Goal: Information Seeking & Learning: Learn about a topic

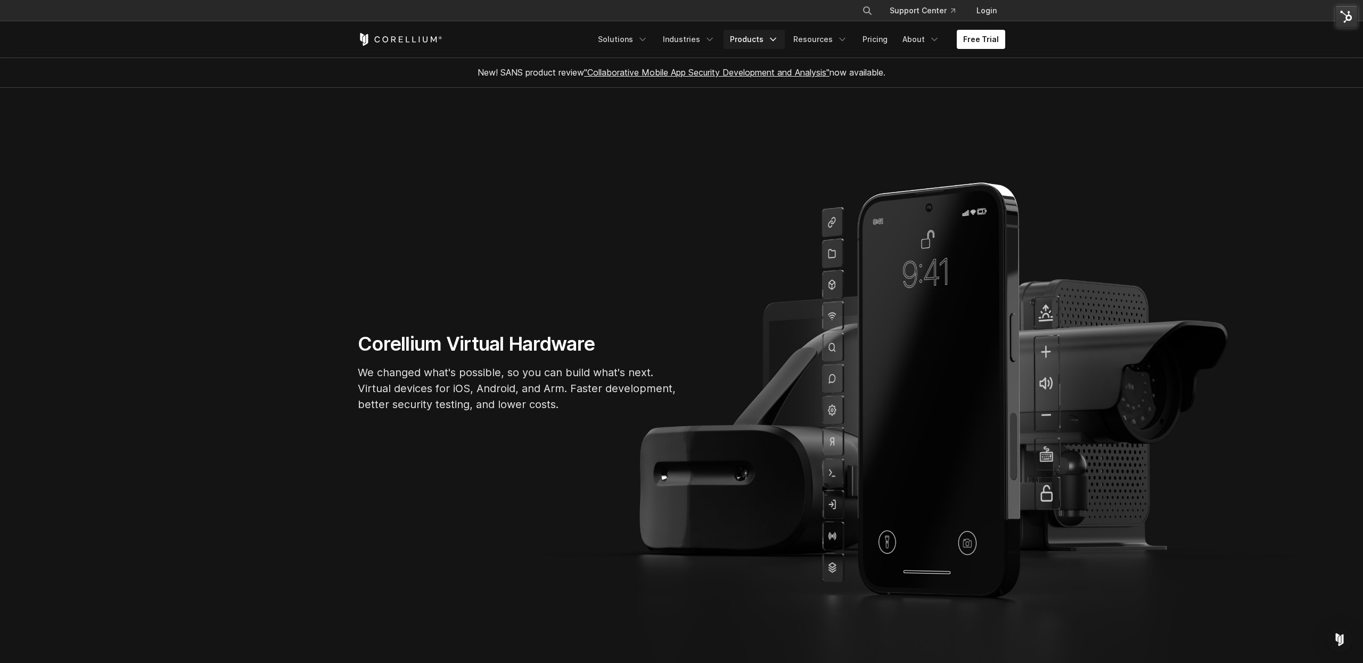
click at [785, 45] on link "Products" at bounding box center [754, 39] width 61 height 19
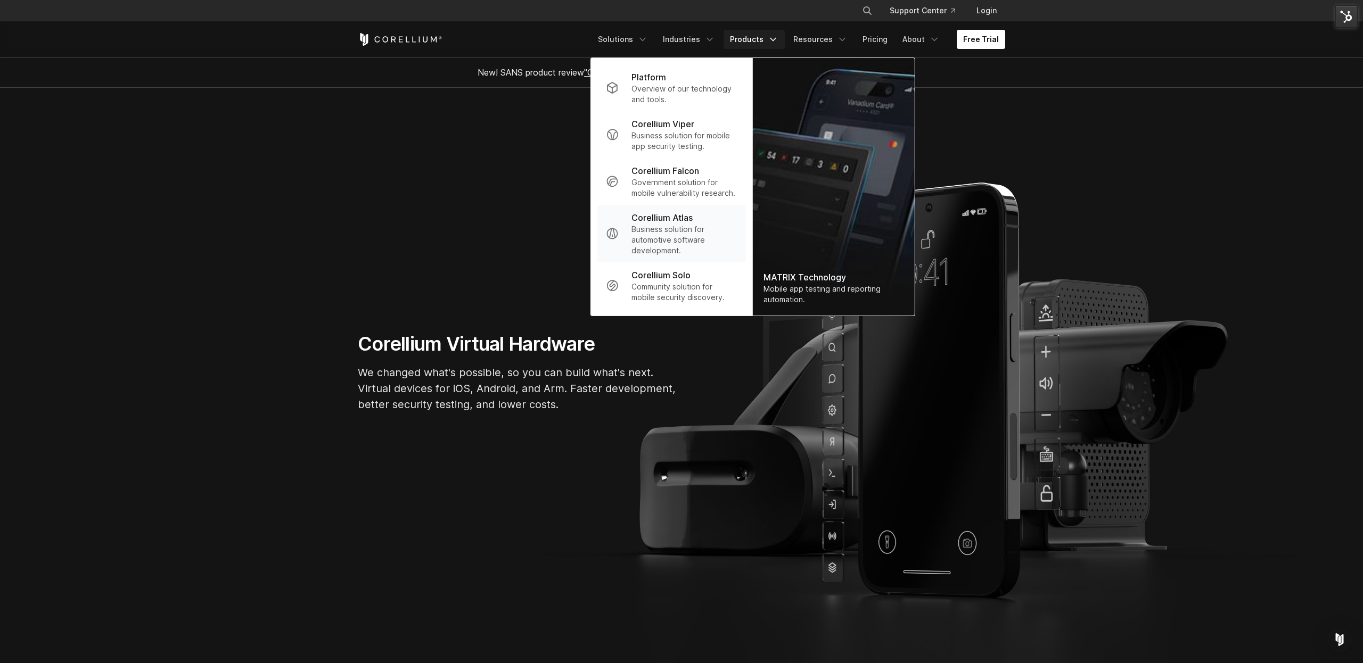
click at [686, 225] on p "Business solution for automotive software development." at bounding box center [684, 240] width 106 height 32
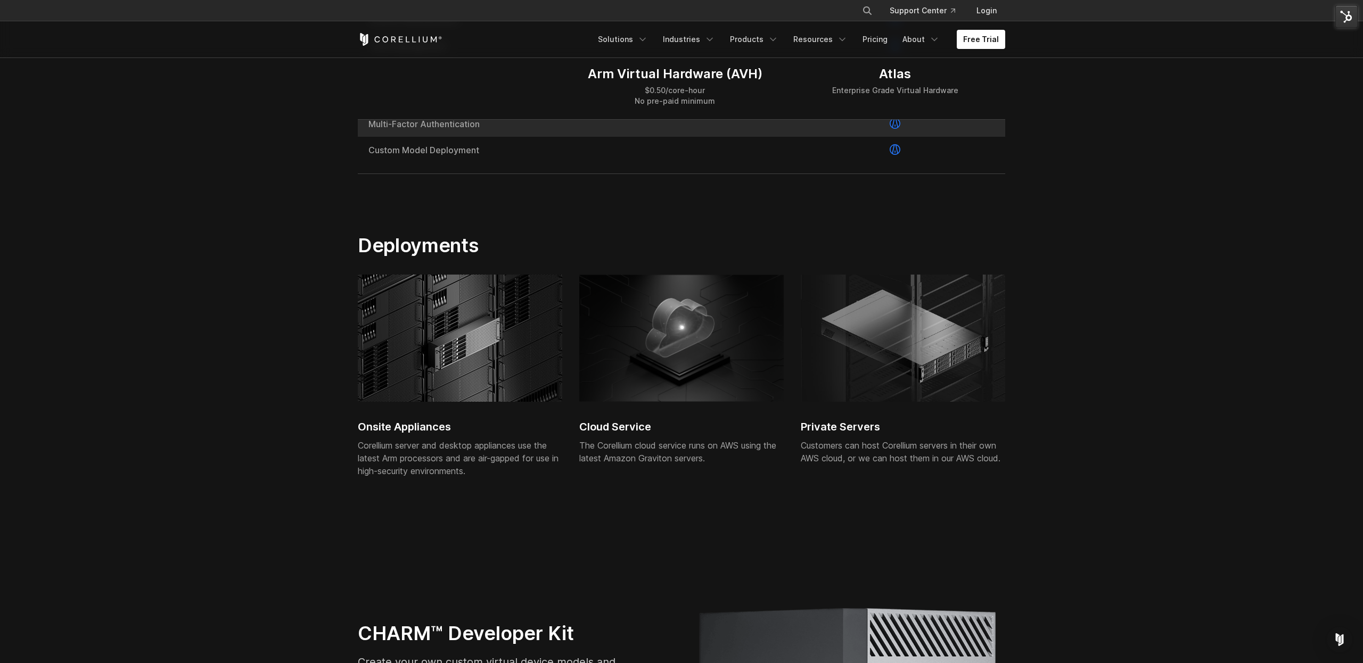
scroll to position [1806, 0]
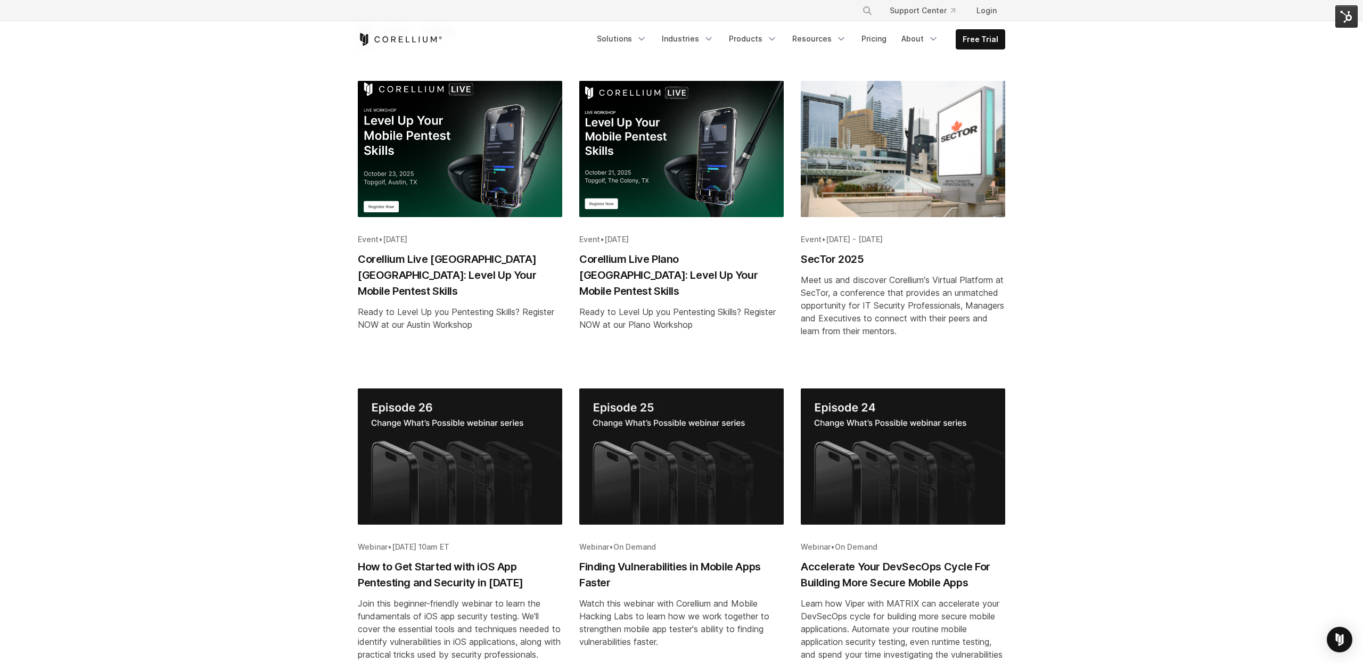
click at [664, 166] on img "Blog post summary: Corellium Live Plano TX: Level Up Your Mobile Pentest Skills" at bounding box center [681, 149] width 204 height 136
